Goal: Use online tool/utility: Utilize a website feature to perform a specific function

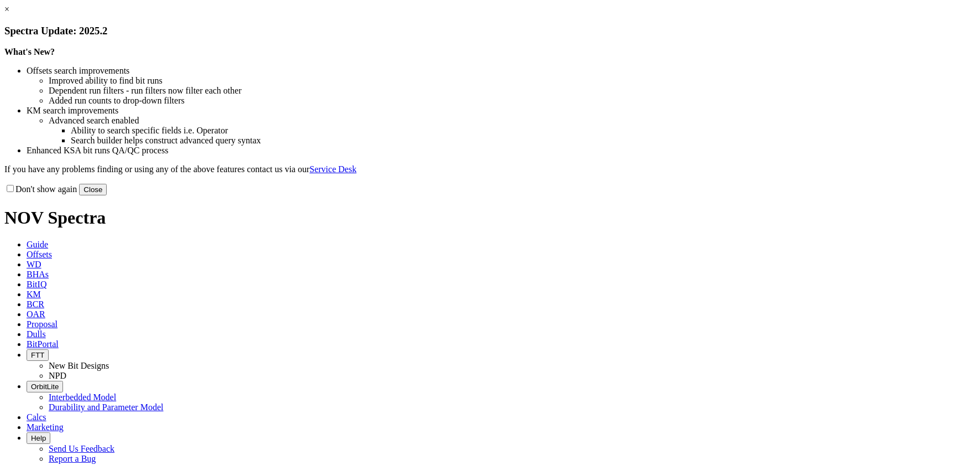
drag, startPoint x: 0, startPoint y: 0, endPoint x: 712, endPoint y: 87, distance: 717.7
click at [9, 14] on link "×" at bounding box center [6, 8] width 5 height 9
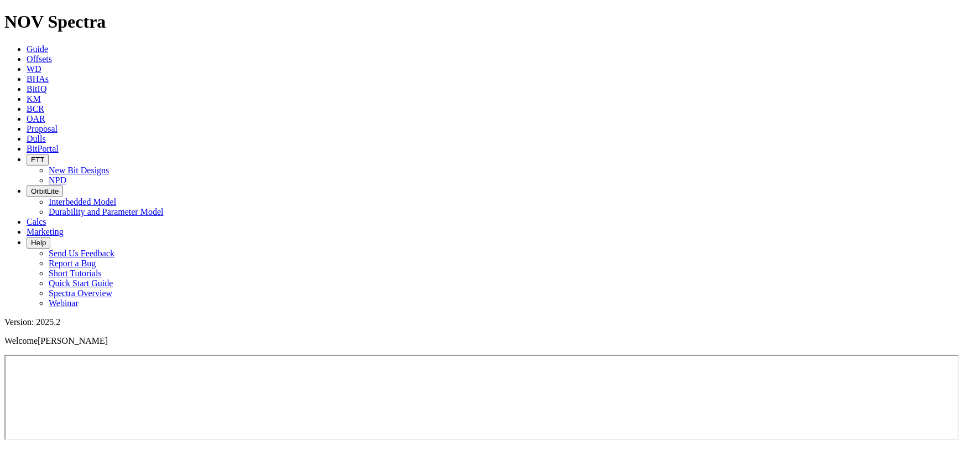
click at [46, 217] on link "Calcs" at bounding box center [37, 221] width 20 height 9
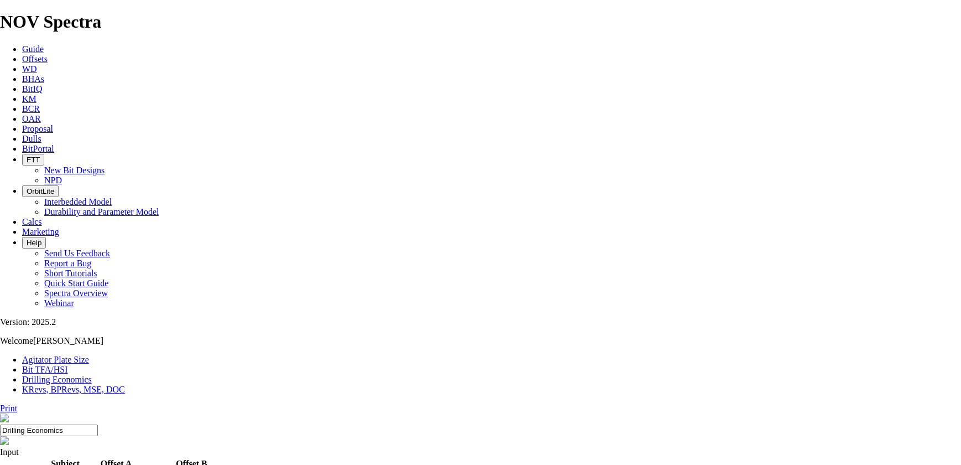
click at [68, 364] on link "Bit TFA/HSI" at bounding box center [45, 368] width 46 height 9
drag, startPoint x: 374, startPoint y: 290, endPoint x: 300, endPoint y: 290, distance: 73.6
type input "2"
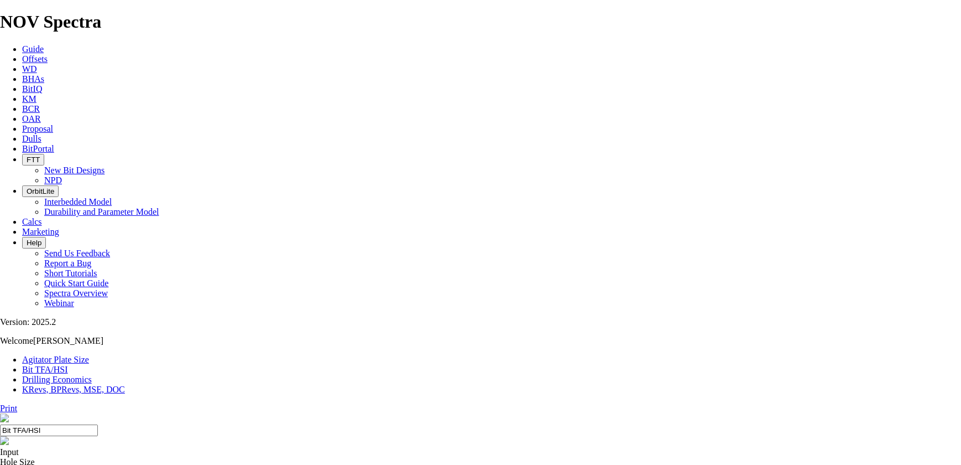
select select "number:16"
type input "3"
select select "number:0"
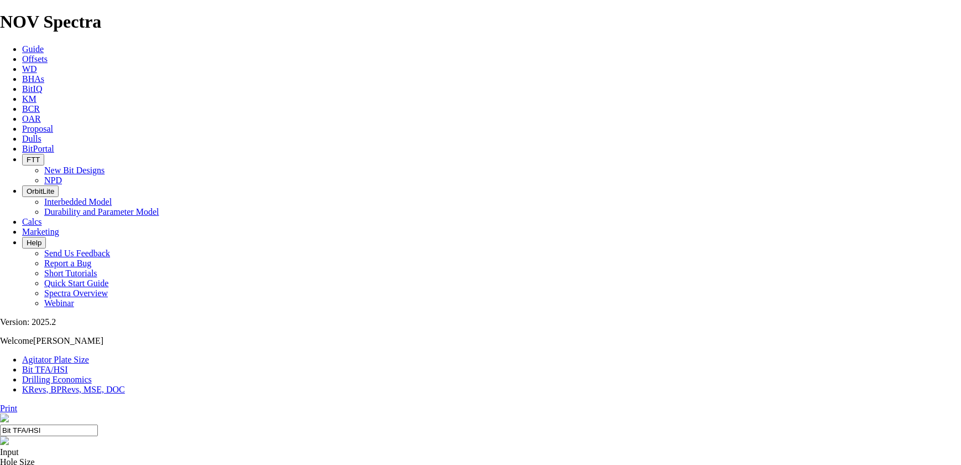
select select "number:0"
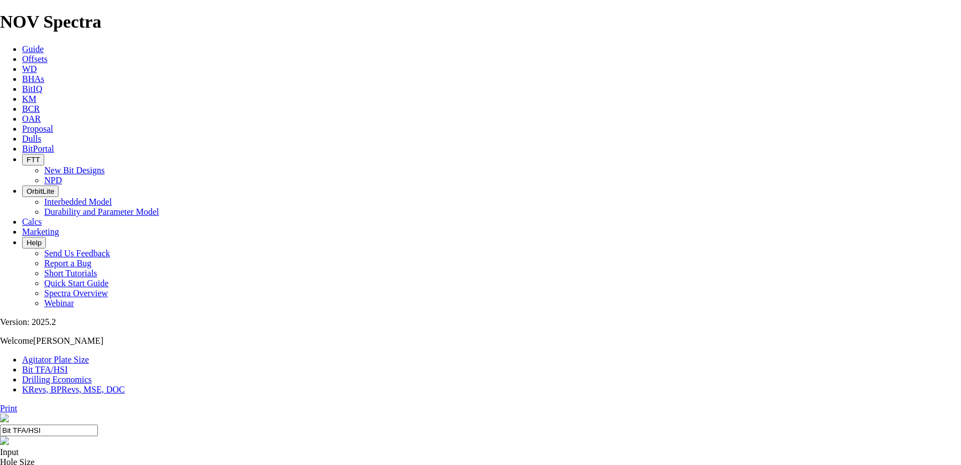
select select "number:0"
drag, startPoint x: 307, startPoint y: 291, endPoint x: 372, endPoint y: 288, distance: 64.8
drag, startPoint x: 378, startPoint y: 290, endPoint x: 387, endPoint y: 289, distance: 8.9
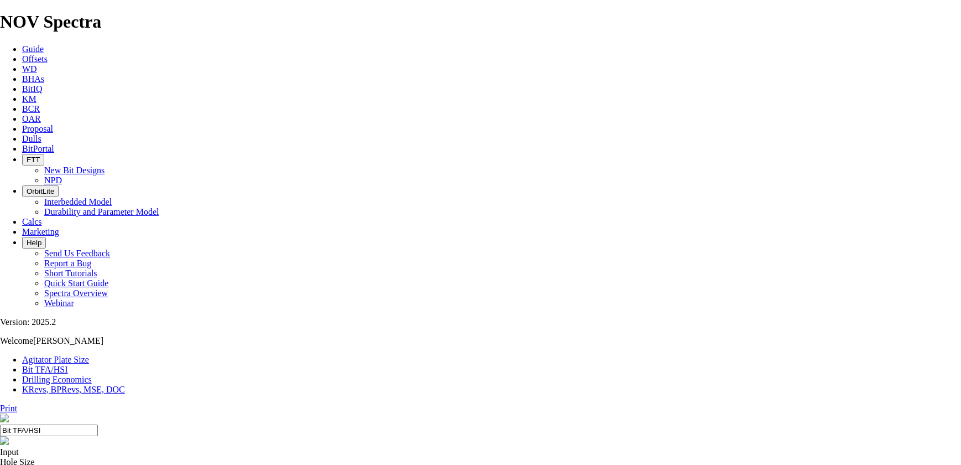
type input "8"
select select "number:12"
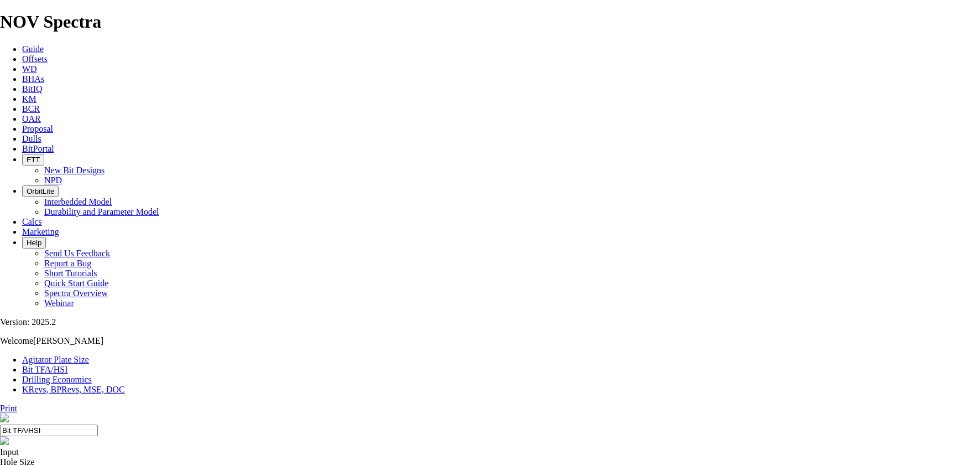
select select "number:12"
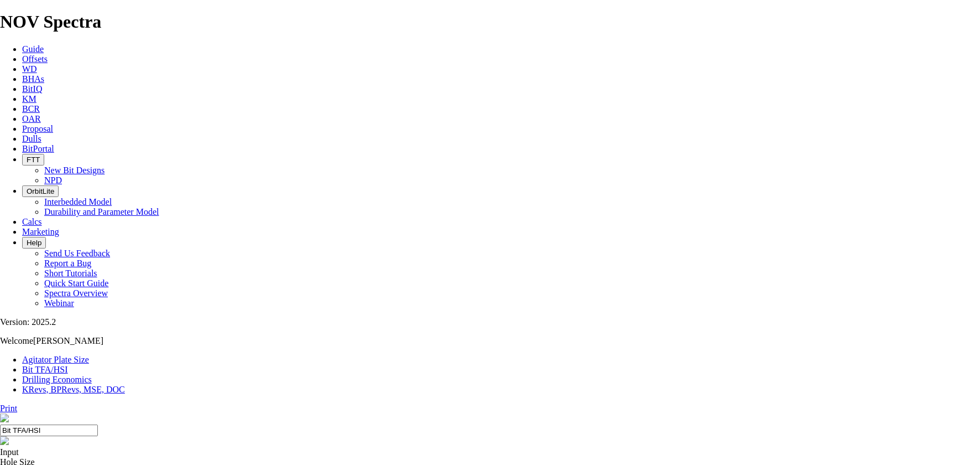
select select "number:12"
select select "number:16"
drag, startPoint x: 433, startPoint y: 315, endPoint x: 433, endPoint y: 309, distance: 6.1
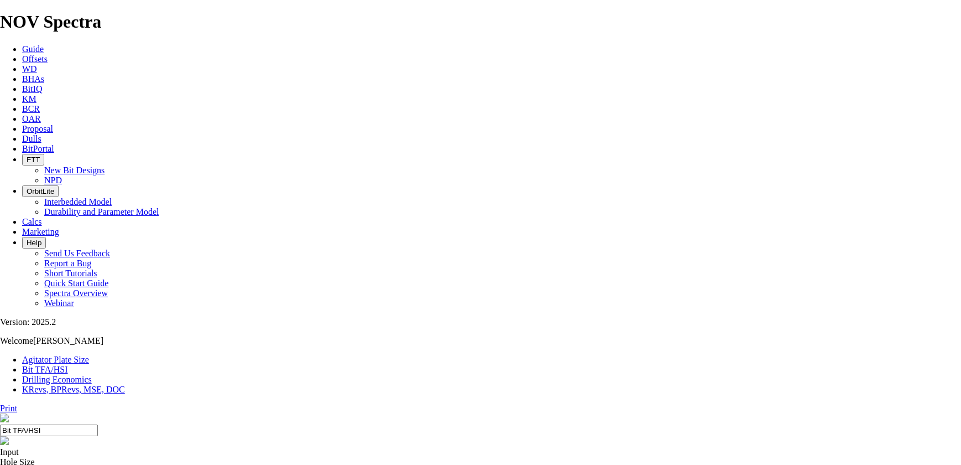
select select "number:16"
type input "7"
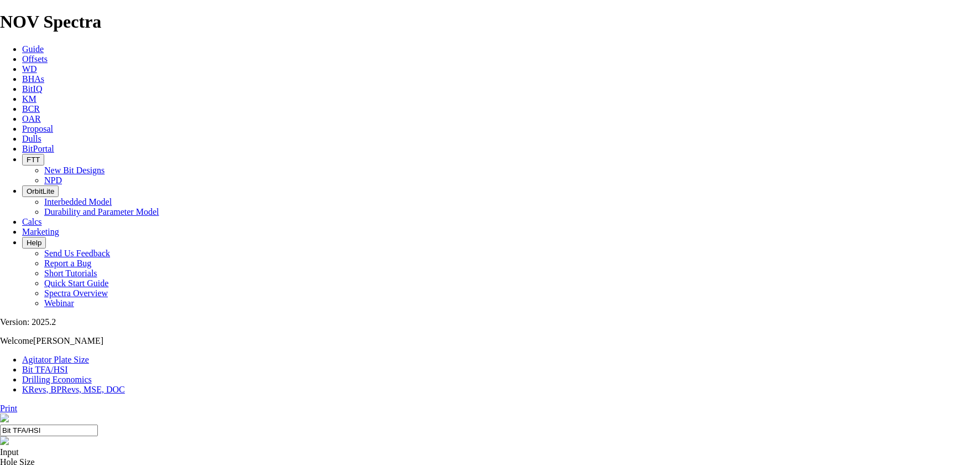
select select "number:0"
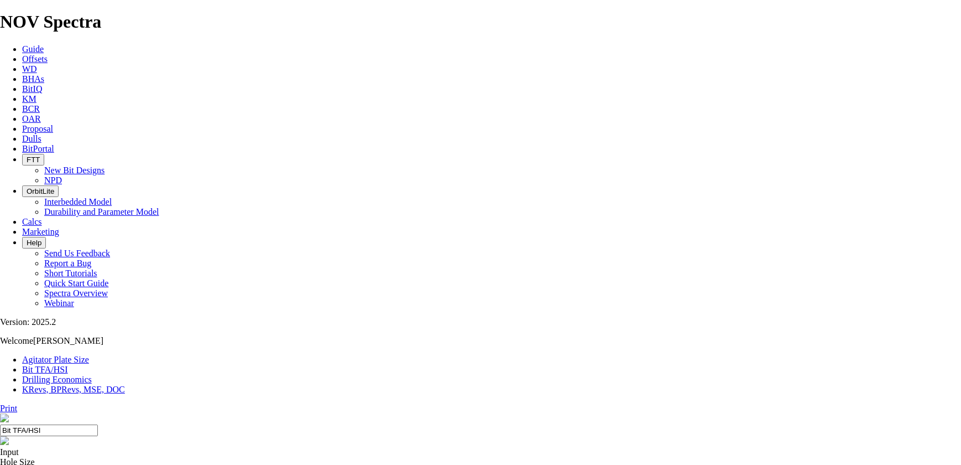
select select "number:0"
drag, startPoint x: 393, startPoint y: 289, endPoint x: 357, endPoint y: 288, distance: 35.4
type input "6"
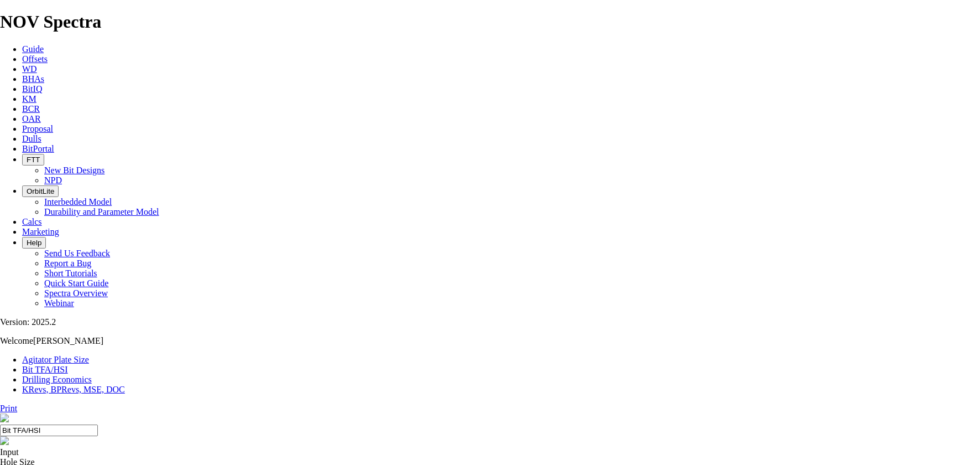
select select "number:12"
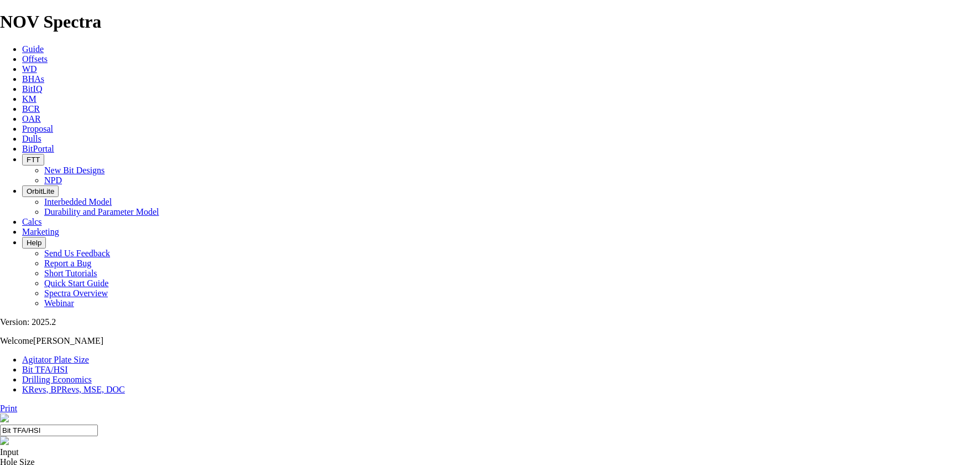
select select "number:12"
type input "5"
select select "number:0"
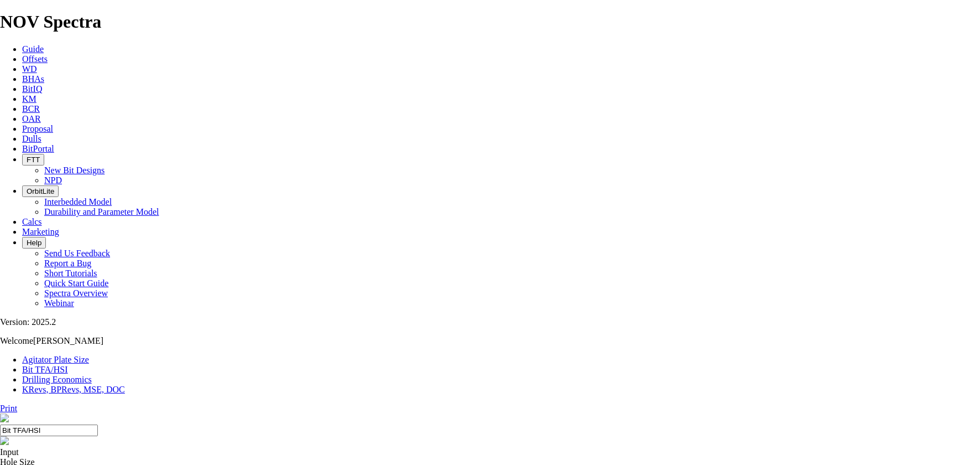
select select "number:0"
drag, startPoint x: 362, startPoint y: 290, endPoint x: 338, endPoint y: 289, distance: 24.4
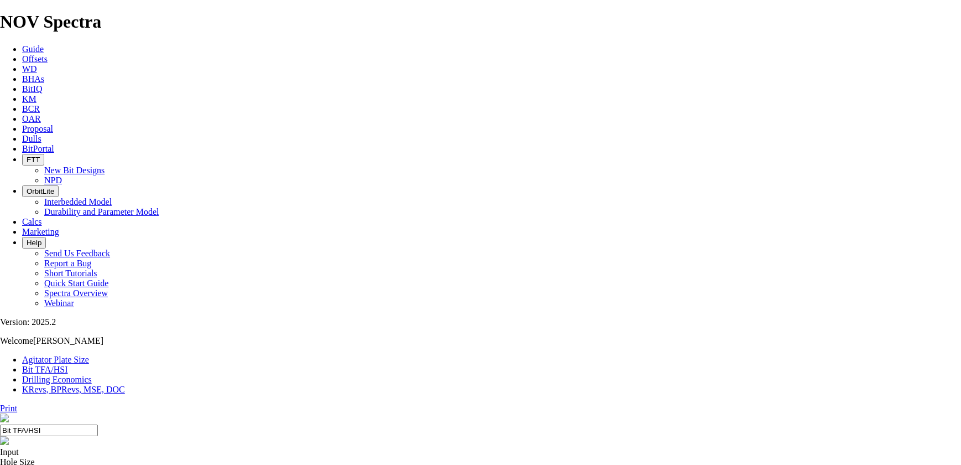
type input "4"
select select "number:12"
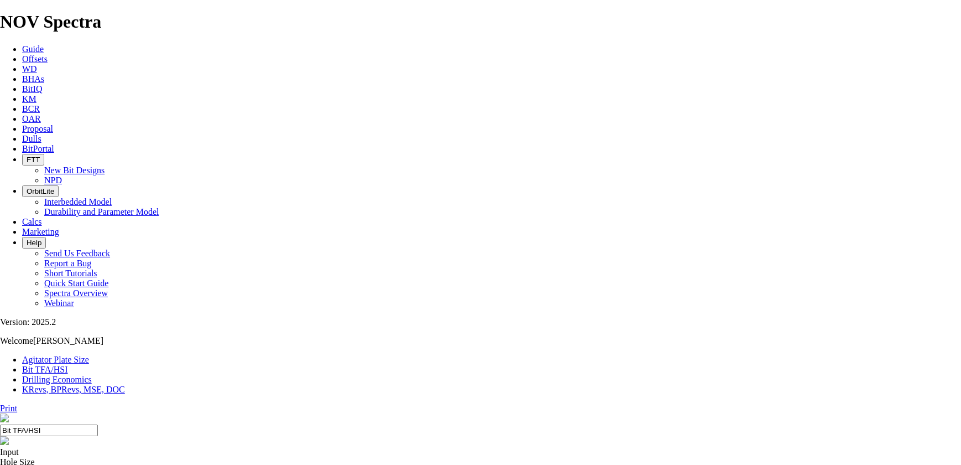
select select "number:12"
type input "5"
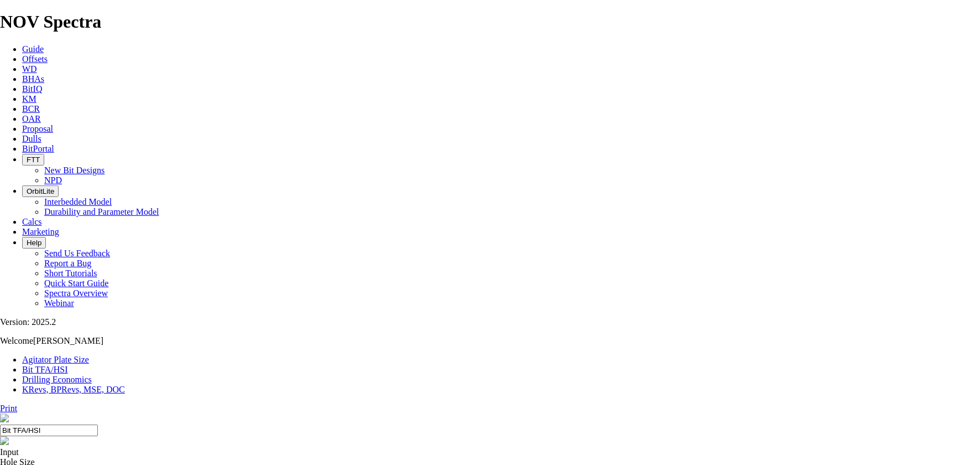
select select "number:0"
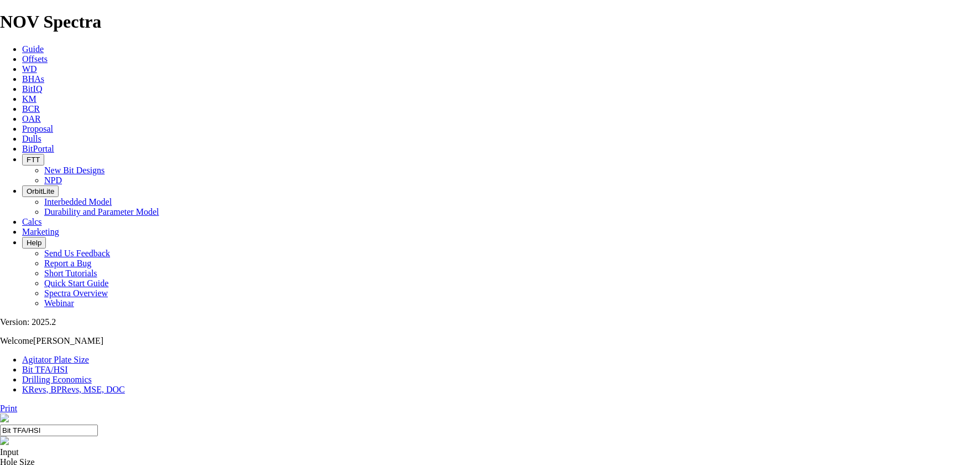
select select "number:0"
drag, startPoint x: 335, startPoint y: 289, endPoint x: 357, endPoint y: 288, distance: 22.2
type input "6"
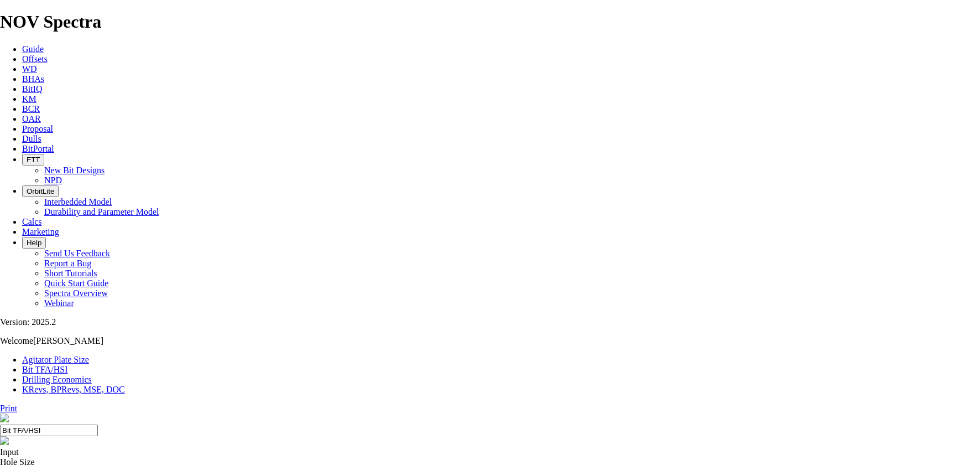
select select "number:12"
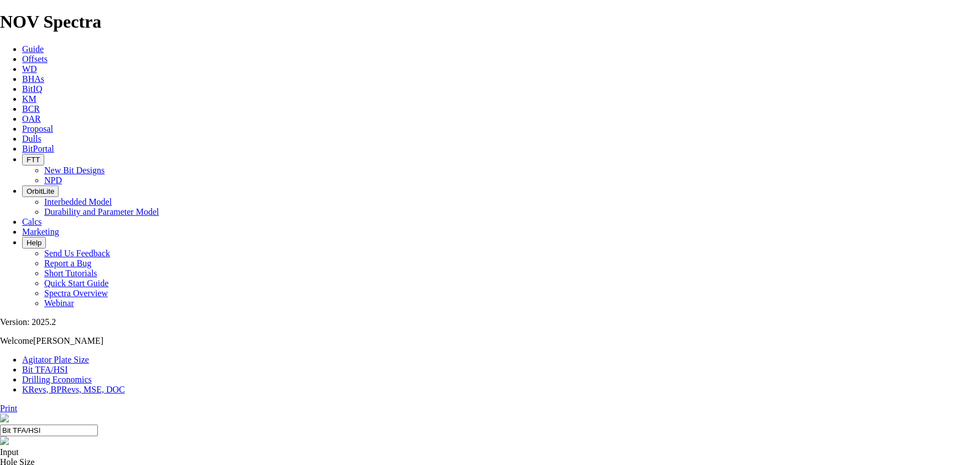
select select "number:12"
select select "number:16"
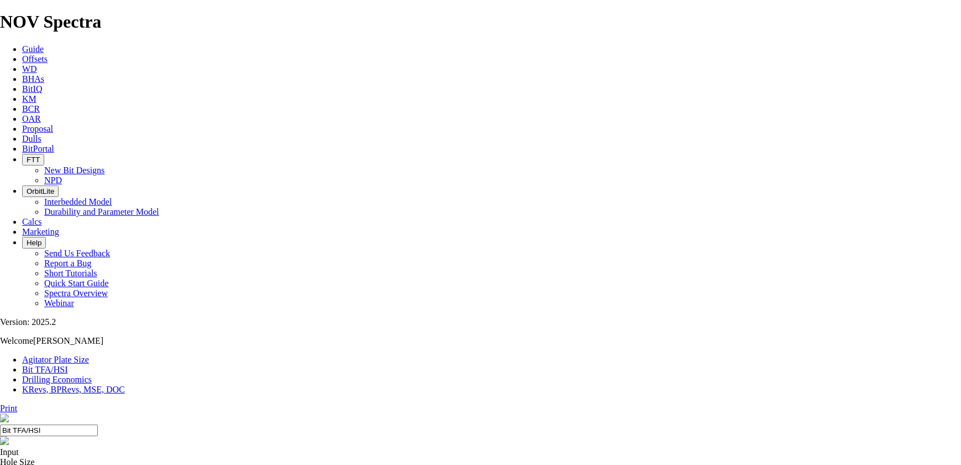
select select "number:16"
type input "5"
select select "number:0"
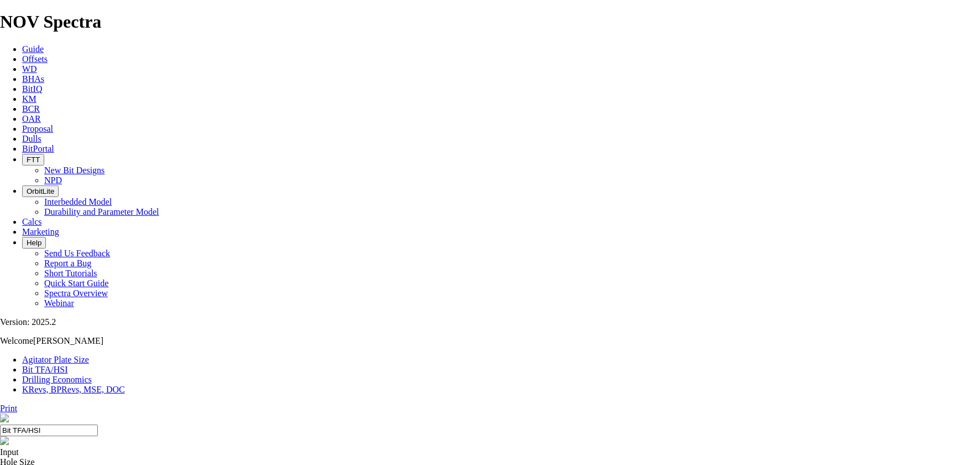
select select "number:0"
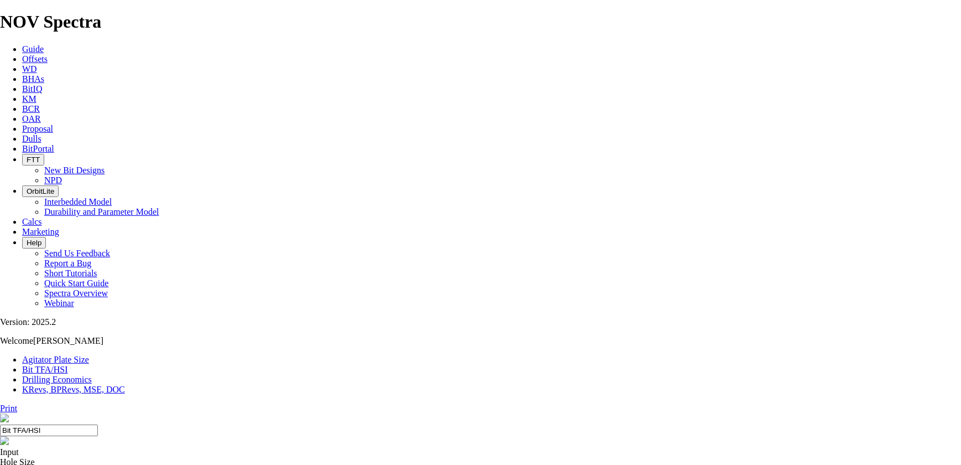
drag, startPoint x: 360, startPoint y: 290, endPoint x: 329, endPoint y: 291, distance: 31.0
type input "4"
select select "number:16"
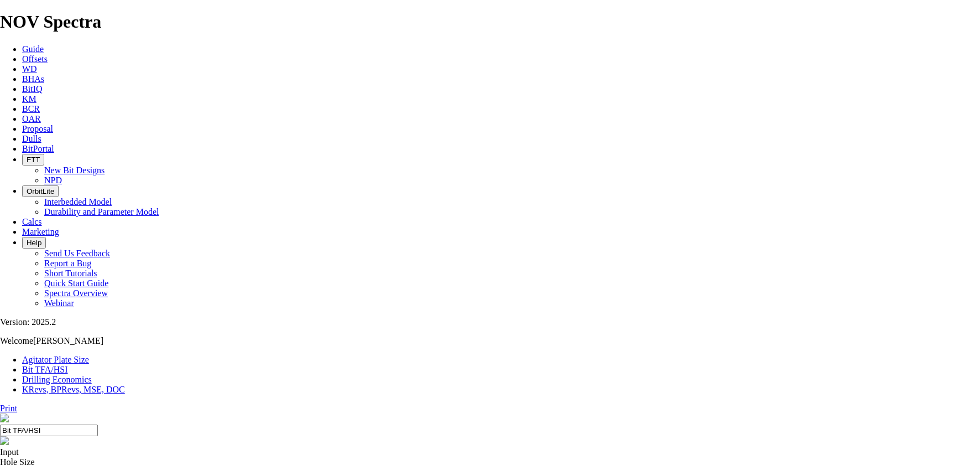
select select "number:16"
select select "number:12"
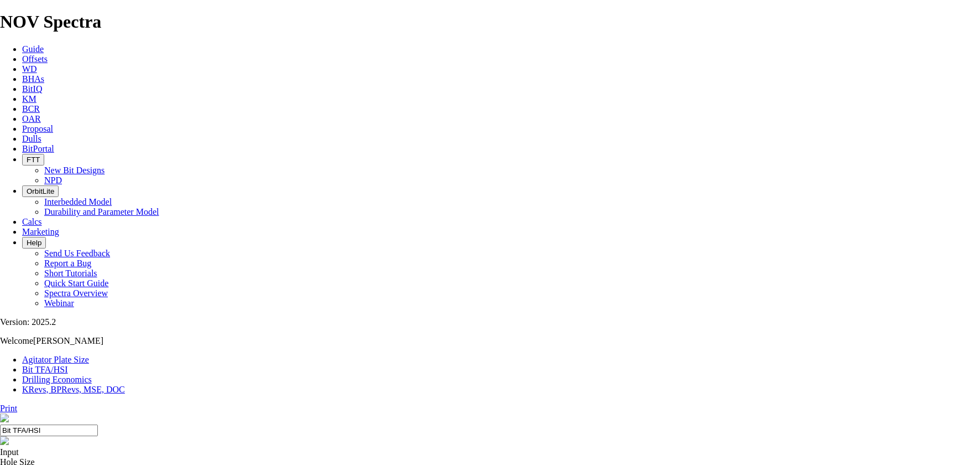
select select "number:12"
